Goal: Task Accomplishment & Management: Manage account settings

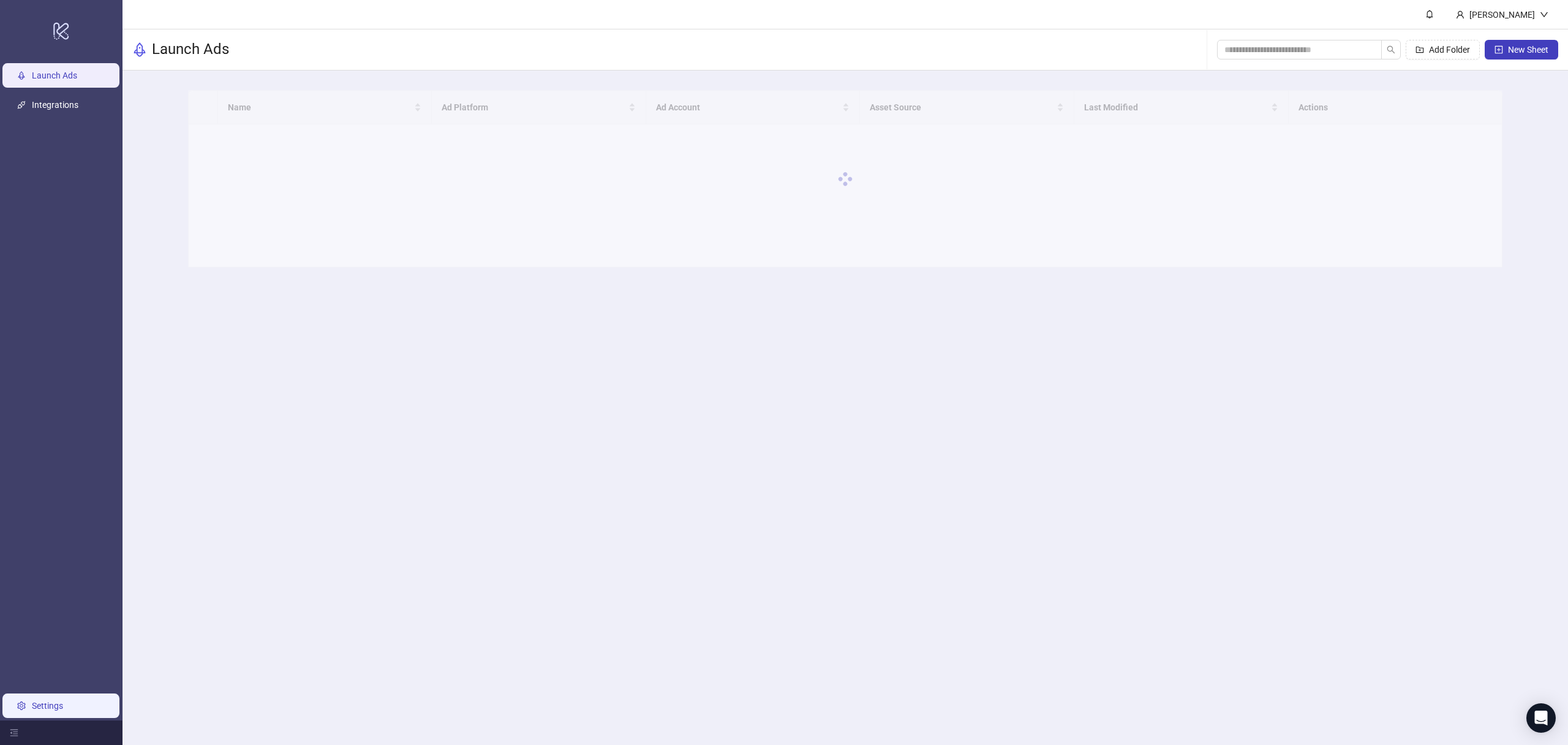
click at [63, 709] on link "Settings" at bounding box center [47, 706] width 31 height 10
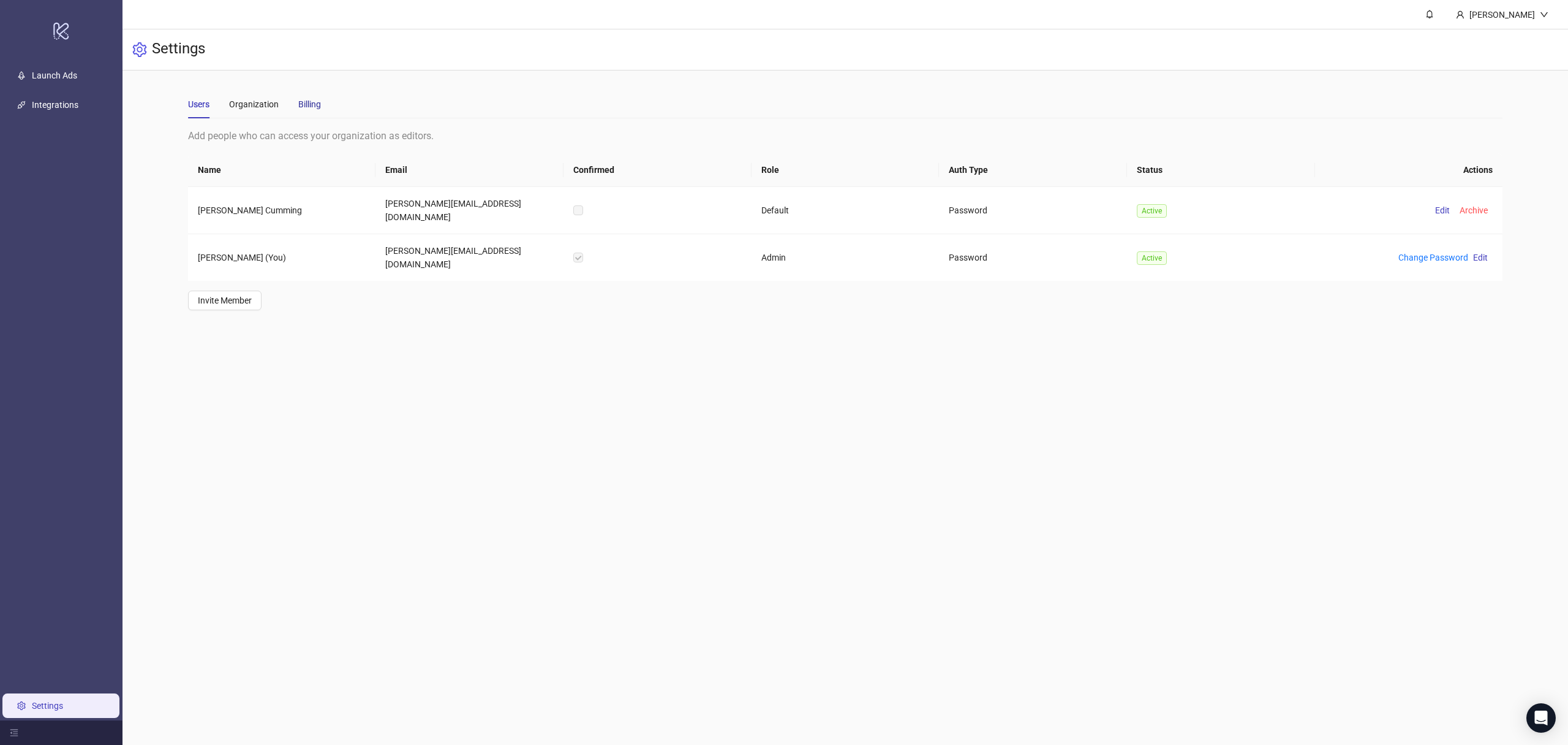
click at [317, 105] on div "Billing" at bounding box center [309, 104] width 23 height 13
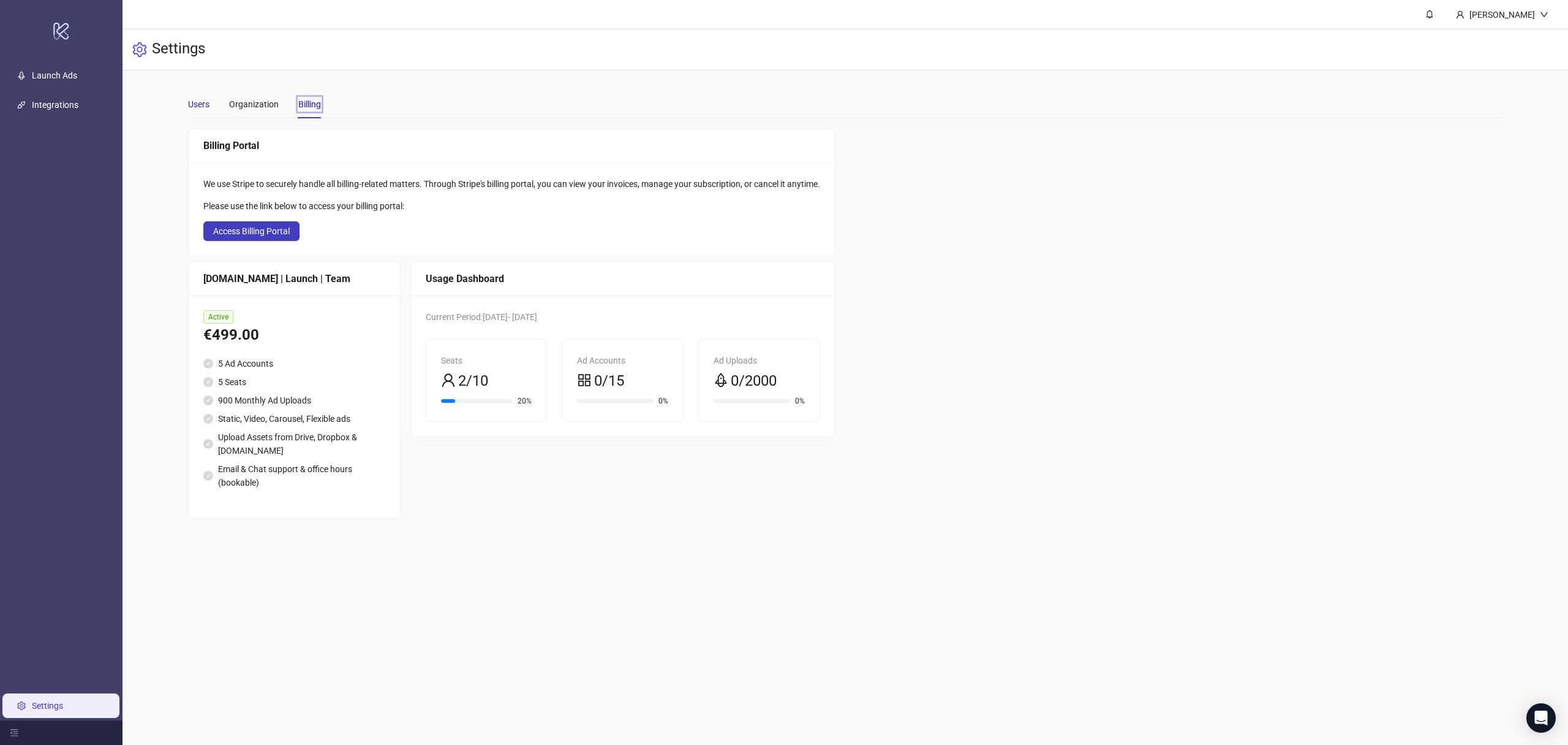
click at [194, 102] on div "Users" at bounding box center [199, 104] width 22 height 13
